Goal: Task Accomplishment & Management: Complete application form

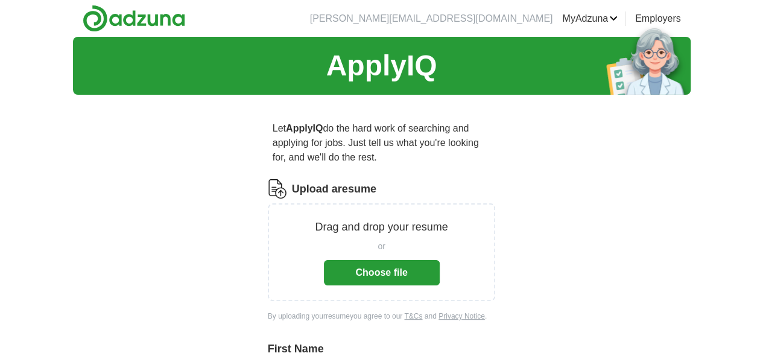
click at [401, 260] on button "Choose file" at bounding box center [382, 272] width 116 height 25
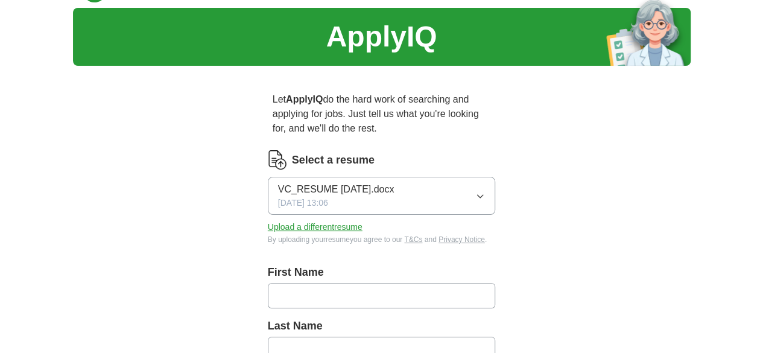
scroll to position [91, 0]
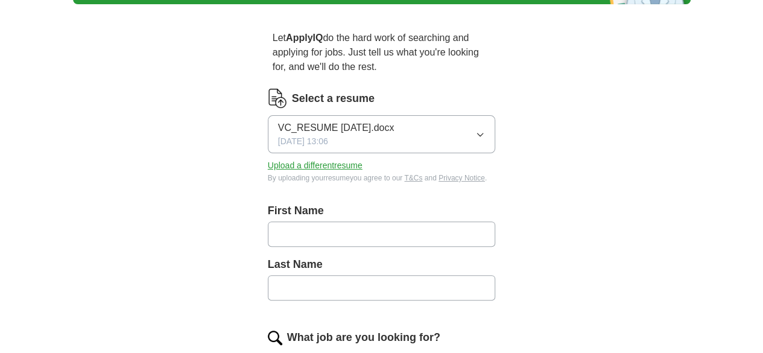
click at [397, 222] on input "text" at bounding box center [382, 234] width 228 height 25
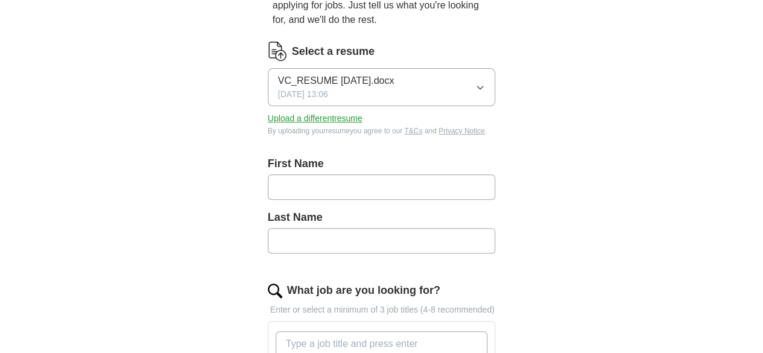
scroll to position [183, 0]
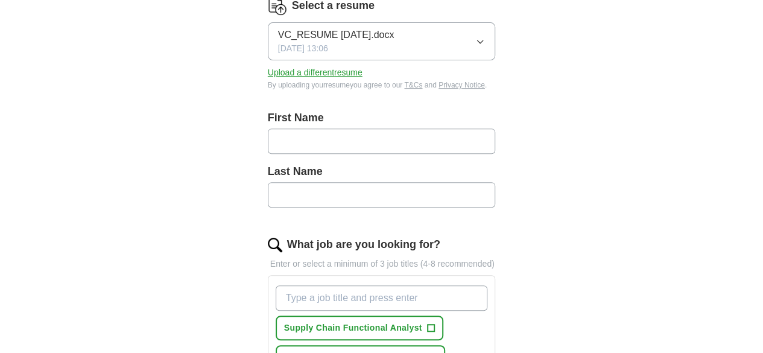
type input "*"
type input "**********"
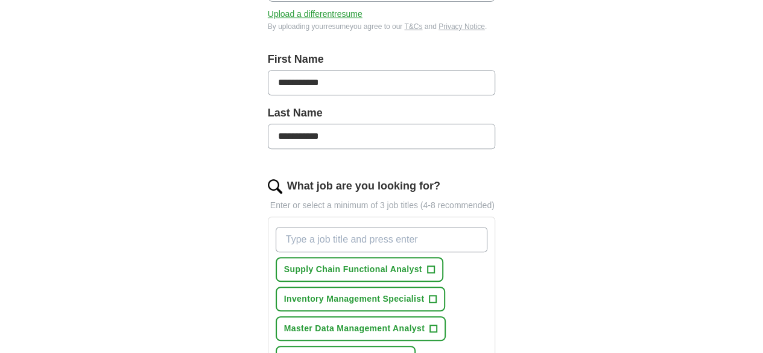
scroll to position [264, 0]
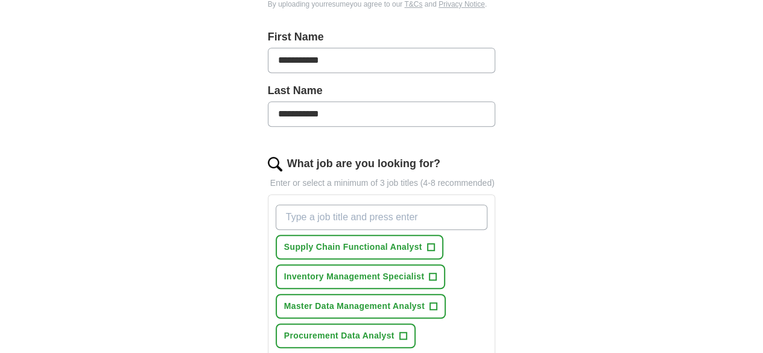
type input "**********"
click at [427, 243] on span "+" at bounding box center [430, 248] width 7 height 10
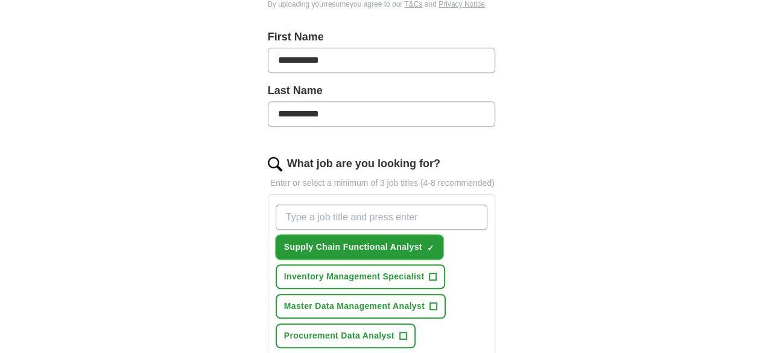
click at [397, 264] on button "Inventory Management Specialist +" at bounding box center [361, 276] width 170 height 25
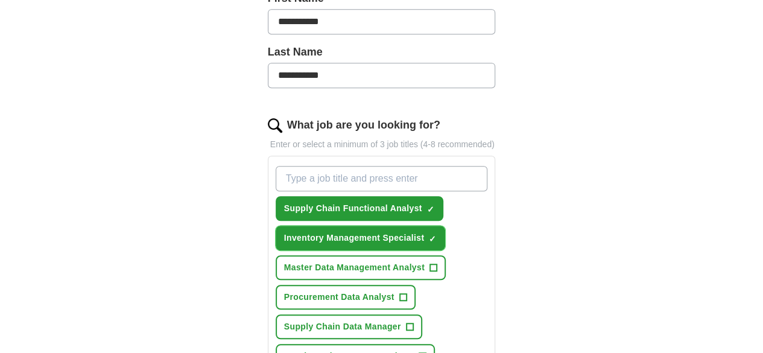
scroll to position [310, 0]
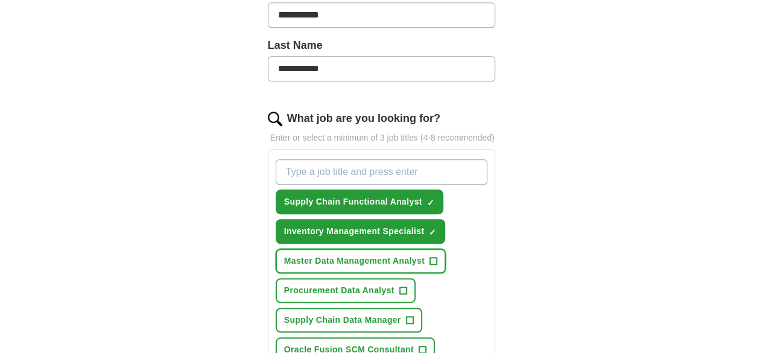
click at [408, 249] on button "Master Data Management Analyst +" at bounding box center [361, 261] width 170 height 25
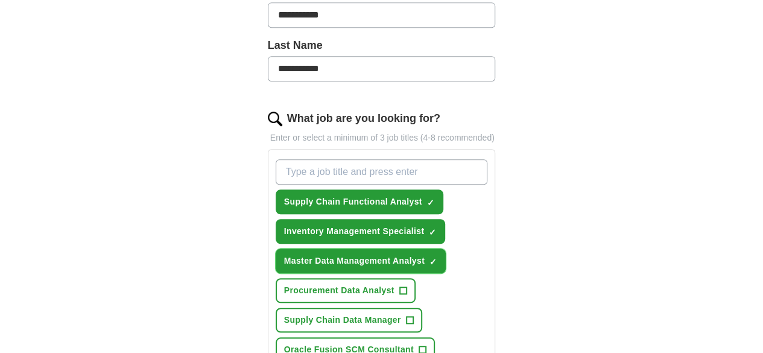
click at [400, 286] on span "+" at bounding box center [403, 291] width 7 height 10
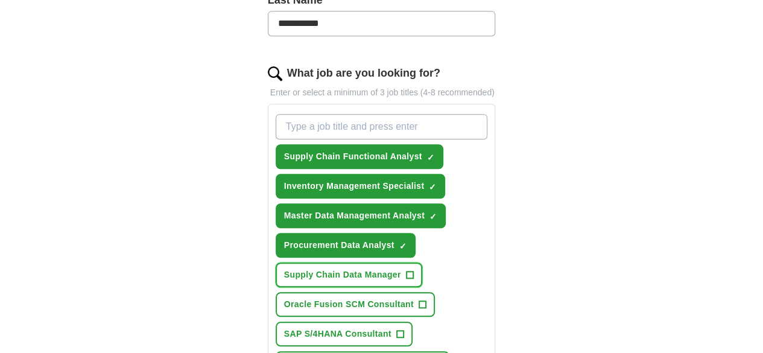
click at [381, 266] on button "Supply Chain Data Manager +" at bounding box center [349, 275] width 147 height 25
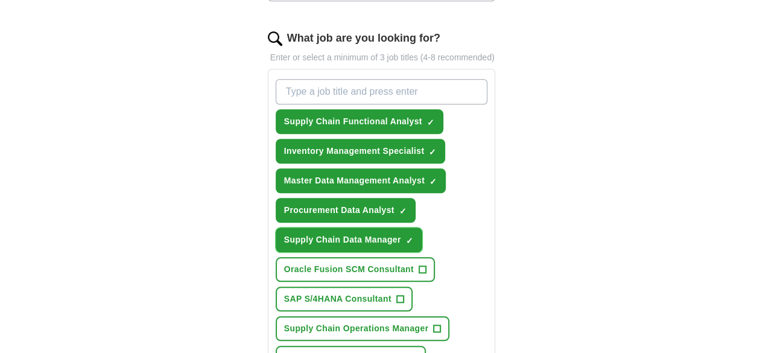
scroll to position [390, 0]
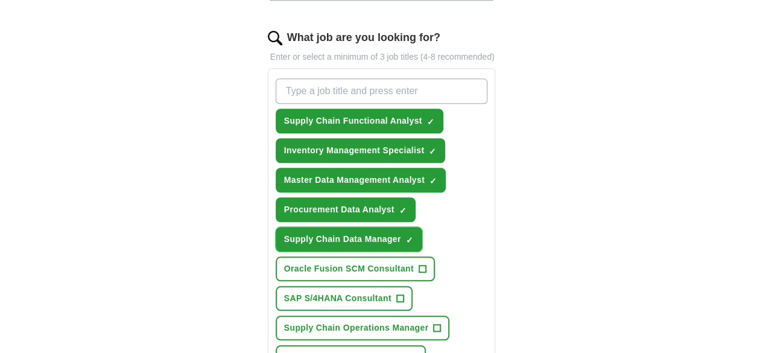
click at [384, 263] on span "Oracle Fusion SCM Consultant" at bounding box center [349, 269] width 130 height 13
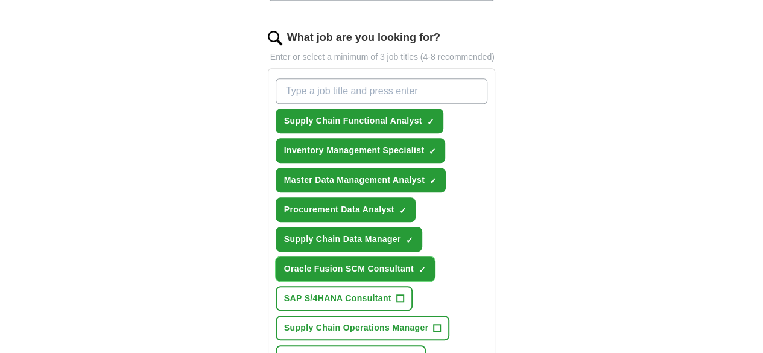
click at [397, 294] on span "+" at bounding box center [400, 299] width 7 height 10
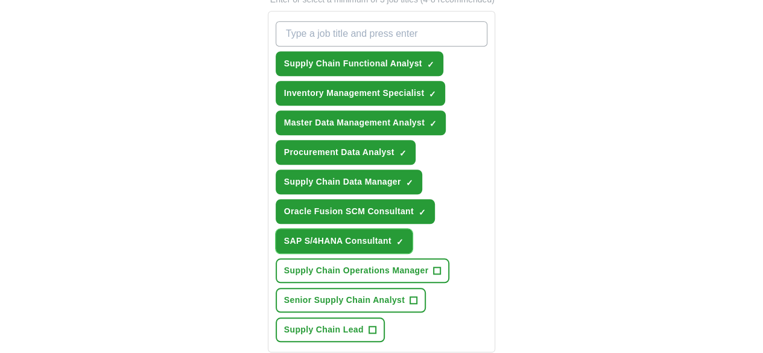
scroll to position [448, 0]
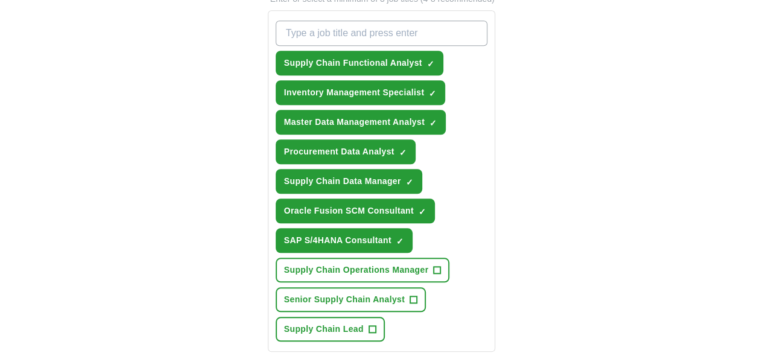
click at [408, 259] on button "Supply Chain Operations Manager +" at bounding box center [363, 270] width 174 height 25
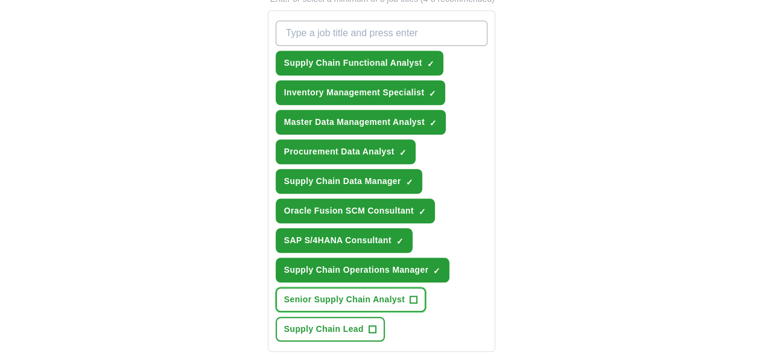
click at [410, 295] on span "+" at bounding box center [413, 300] width 7 height 10
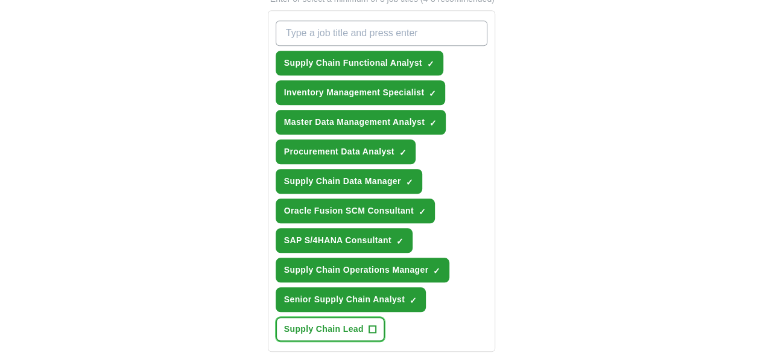
click at [385, 317] on button "Supply Chain Lead +" at bounding box center [330, 329] width 109 height 25
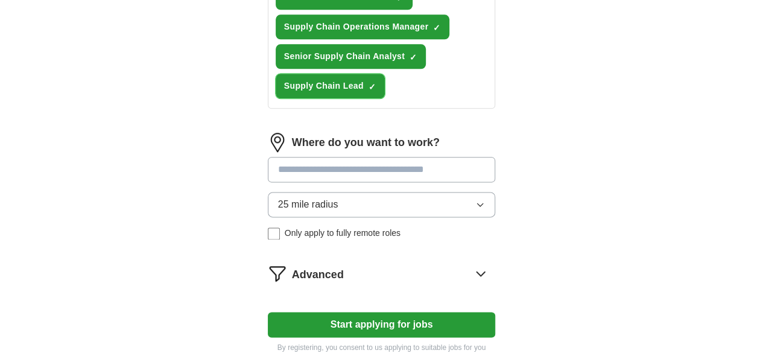
scroll to position [692, 0]
click at [428, 312] on button "Start applying for jobs" at bounding box center [382, 324] width 228 height 25
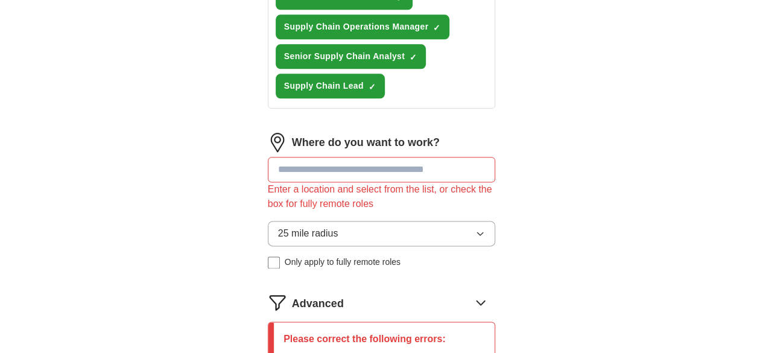
click at [409, 157] on input at bounding box center [382, 169] width 228 height 25
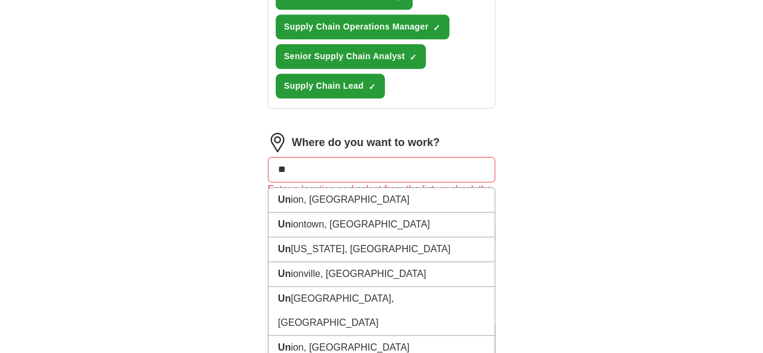
type input "*"
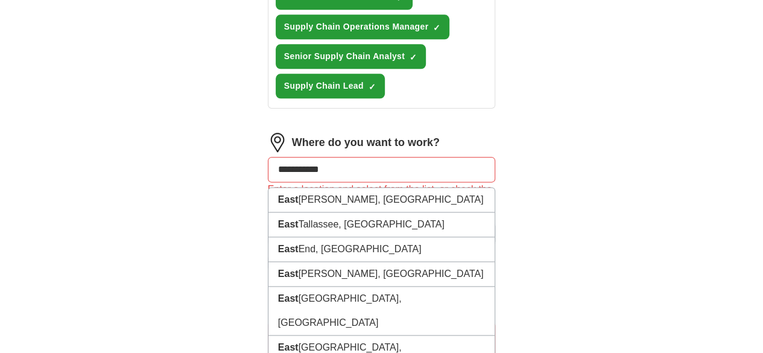
type input "**********"
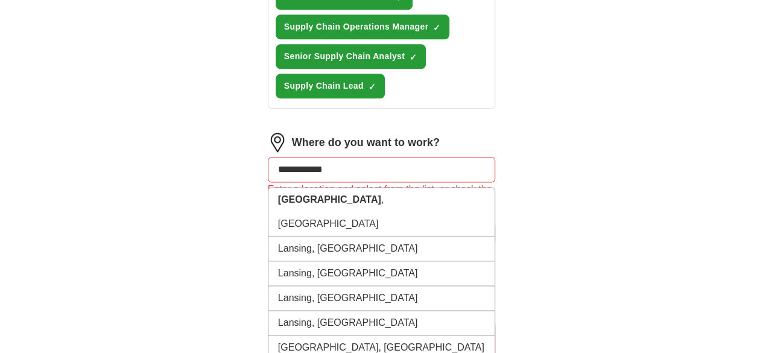
click at [319, 188] on li "[GEOGRAPHIC_DATA] , [GEOGRAPHIC_DATA]" at bounding box center [382, 212] width 227 height 49
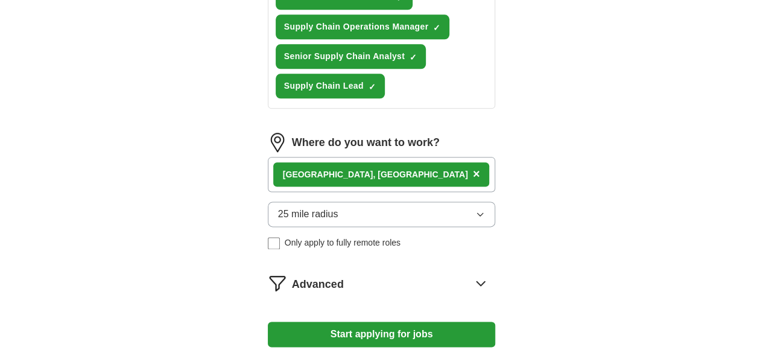
click at [416, 202] on button "25 mile radius" at bounding box center [382, 214] width 228 height 25
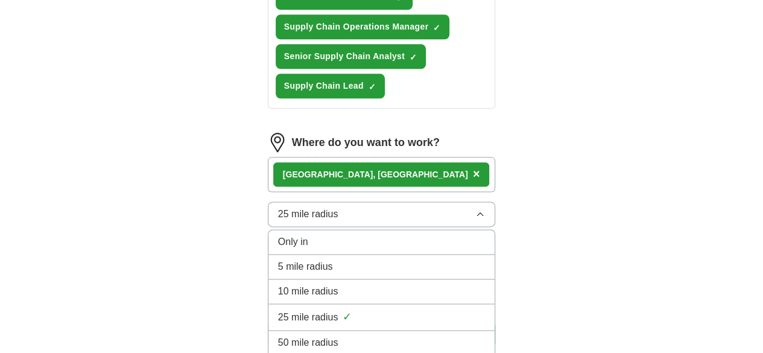
click at [439, 202] on button "25 mile radius" at bounding box center [382, 214] width 228 height 25
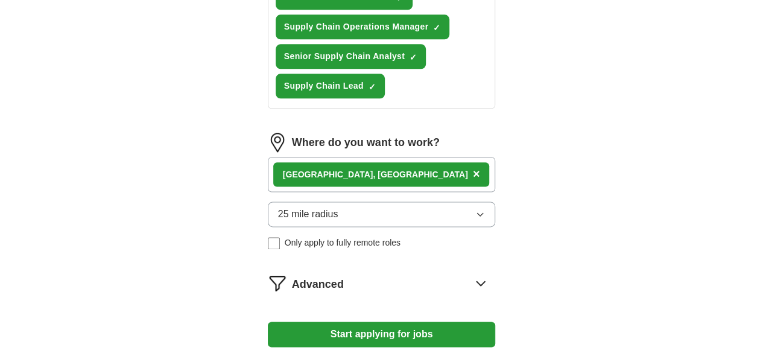
click at [407, 322] on button "Start applying for jobs" at bounding box center [382, 334] width 228 height 25
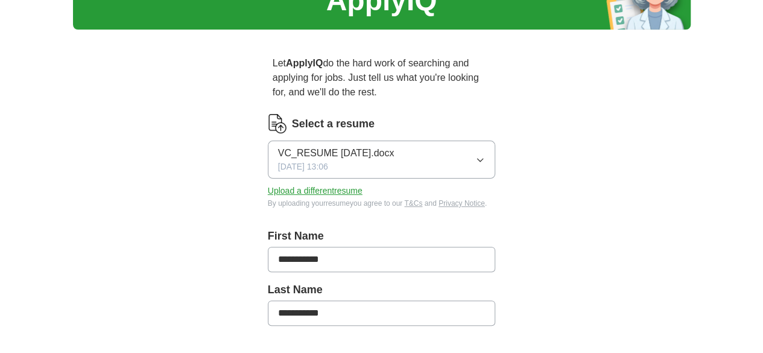
scroll to position [0, 0]
